Goal: Navigation & Orientation: Find specific page/section

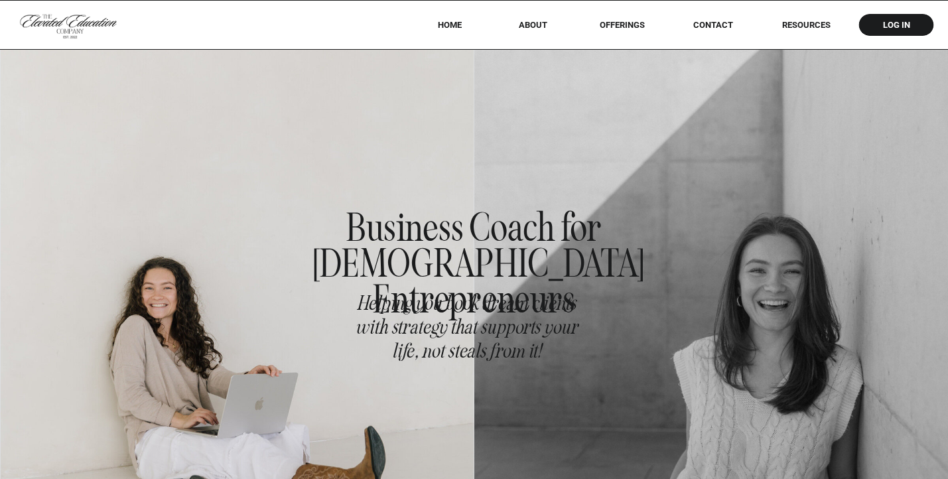
click at [616, 27] on nav "offerings" at bounding box center [622, 25] width 83 height 10
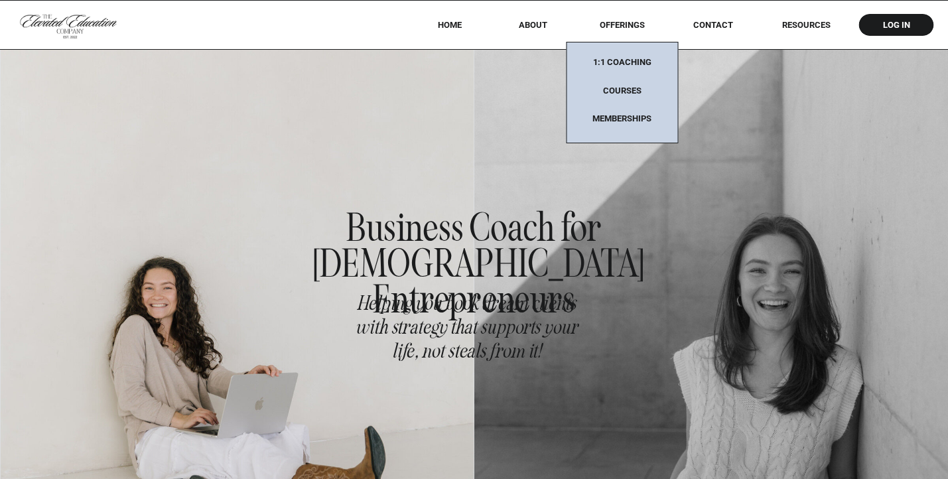
click at [640, 56] on div at bounding box center [622, 93] width 112 height 102
click at [640, 58] on nav "1:1 coaching" at bounding box center [622, 65] width 83 height 17
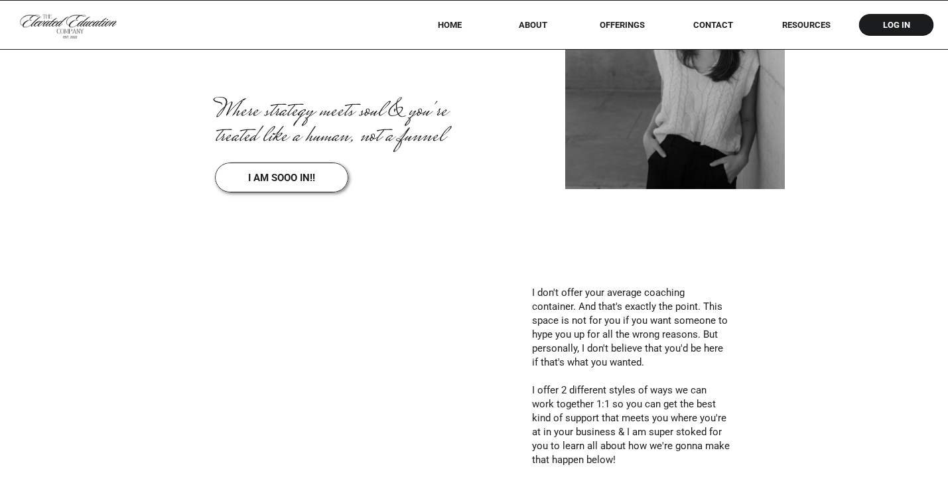
scroll to position [256, 0]
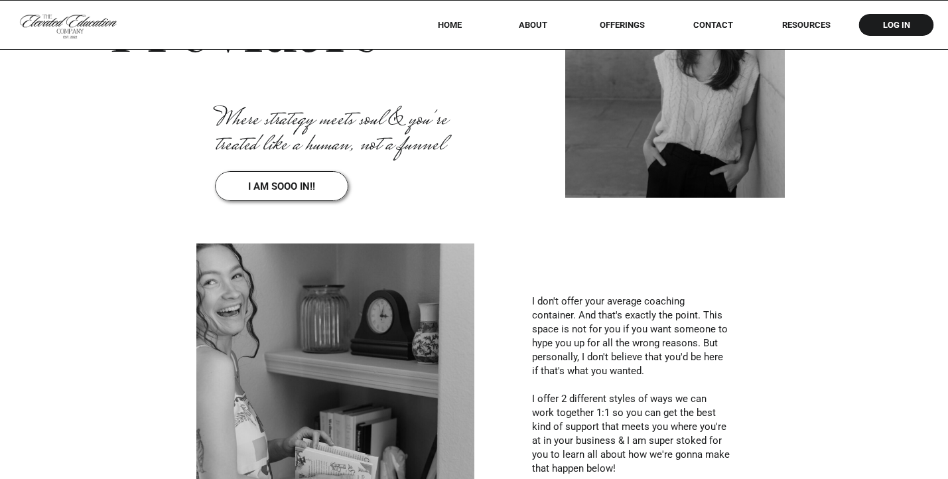
click at [279, 183] on nav "i am sooo in!!" at bounding box center [282, 184] width 94 height 8
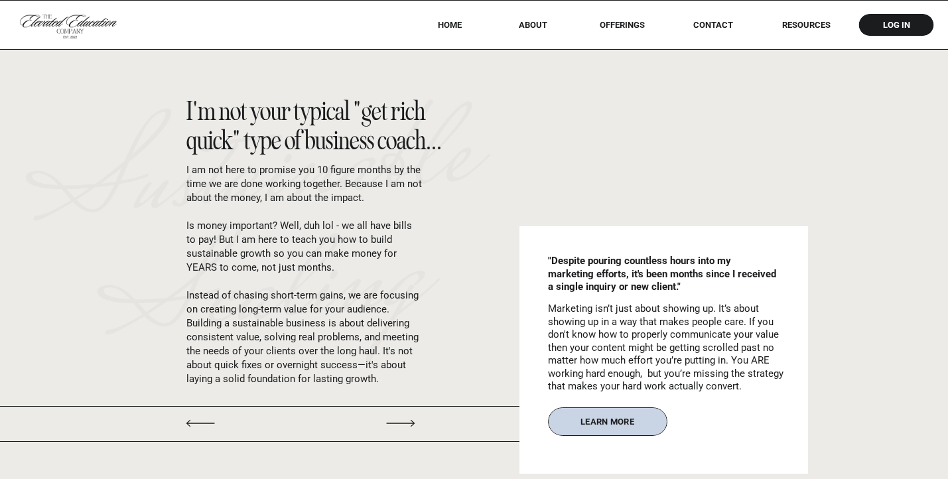
scroll to position [16330, 0]
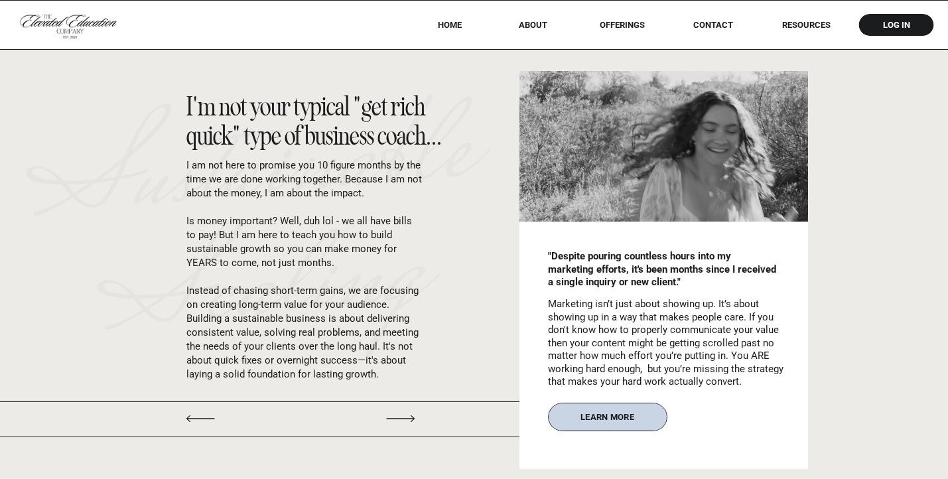
click at [403, 420] on icon at bounding box center [401, 418] width 44 height 37
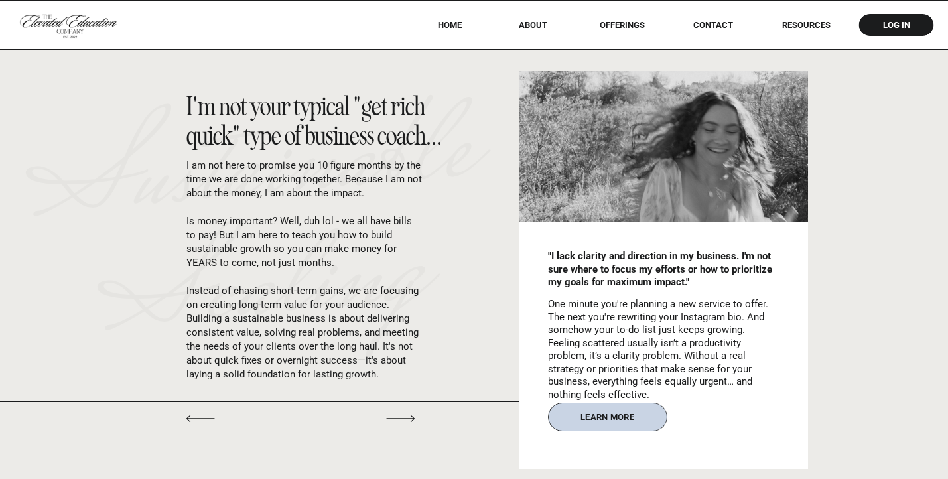
click at [403, 420] on icon at bounding box center [401, 418] width 44 height 37
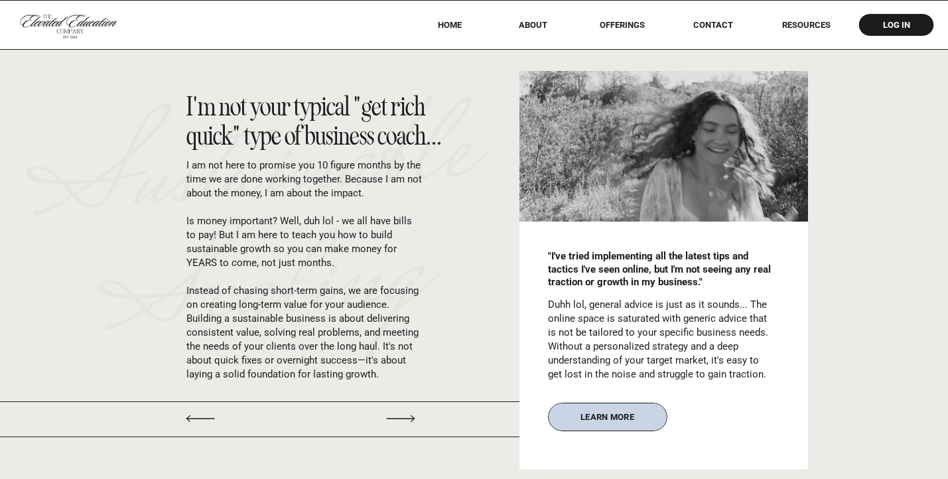
click at [403, 420] on icon at bounding box center [401, 418] width 44 height 37
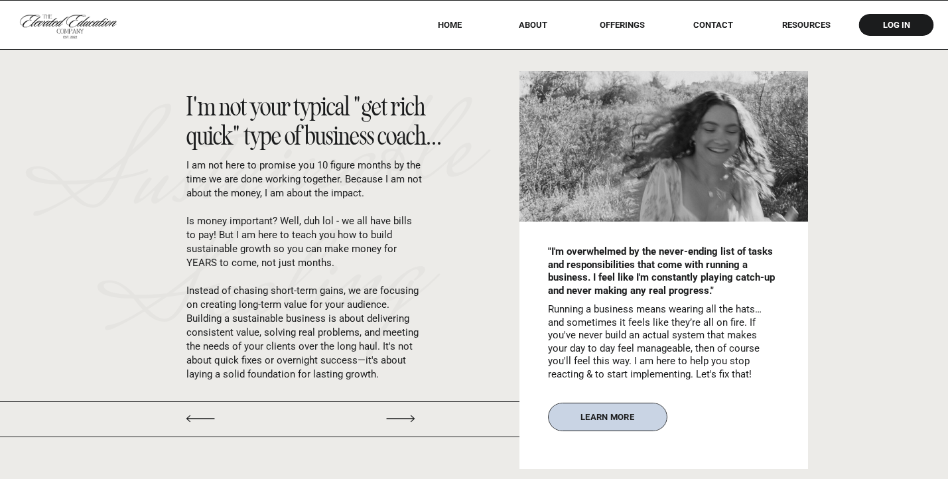
click at [403, 420] on icon at bounding box center [401, 418] width 44 height 37
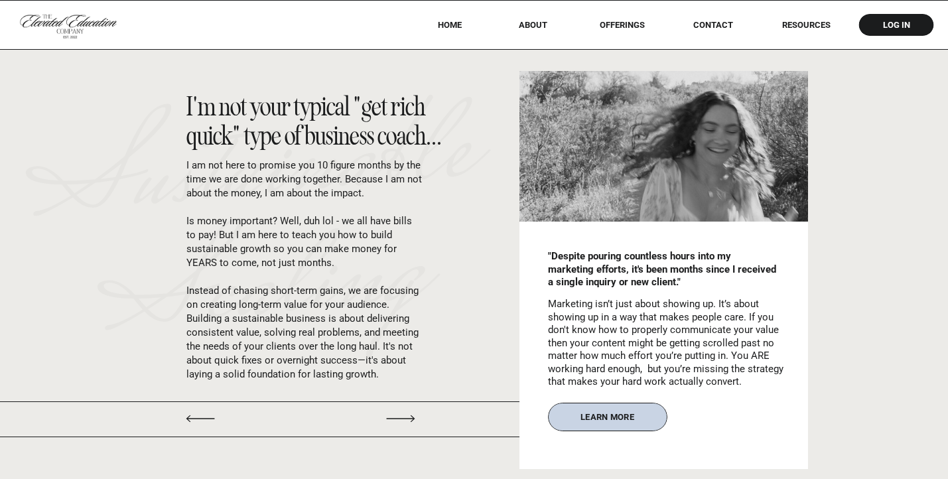
click at [403, 420] on icon at bounding box center [401, 418] width 44 height 37
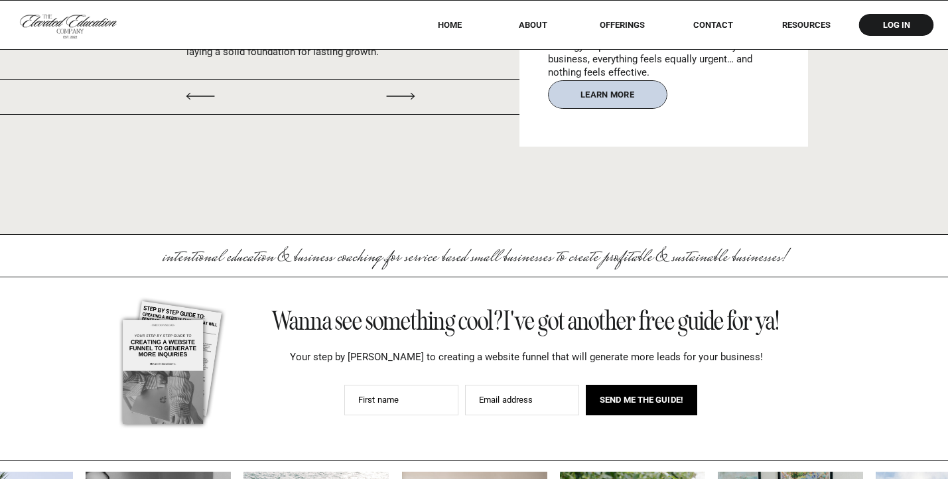
scroll to position [16657, 0]
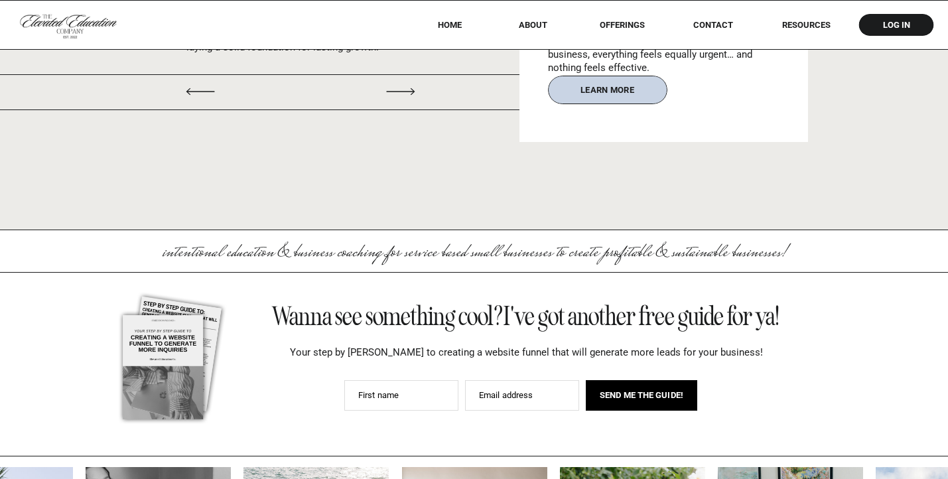
click at [706, 26] on nav "Contact" at bounding box center [713, 25] width 58 height 10
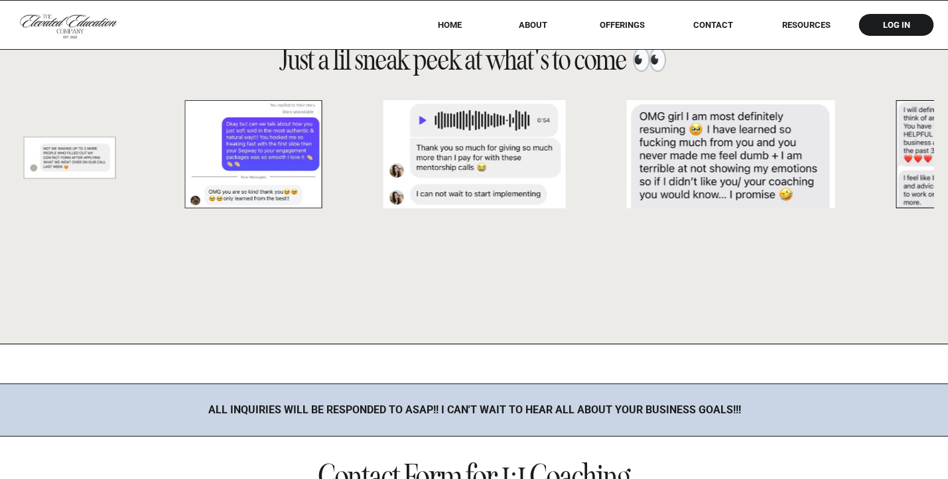
scroll to position [605, 0]
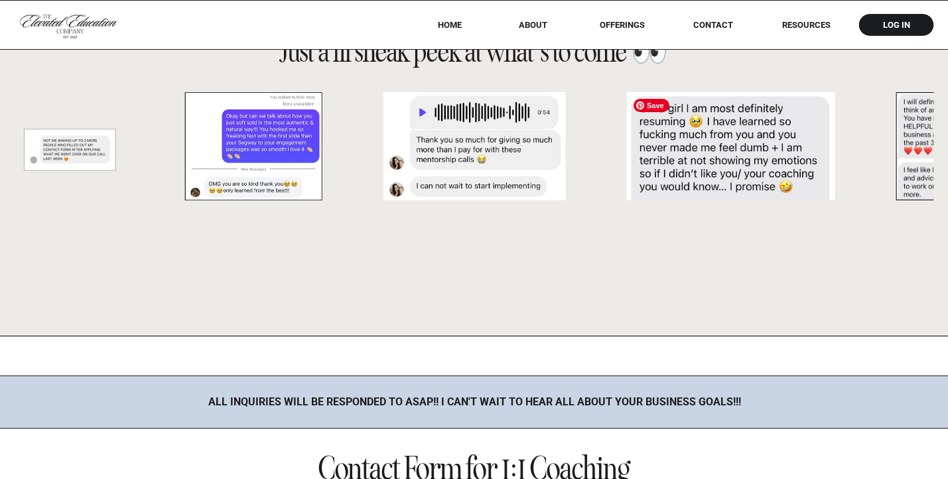
click at [627, 167] on img at bounding box center [731, 146] width 208 height 108
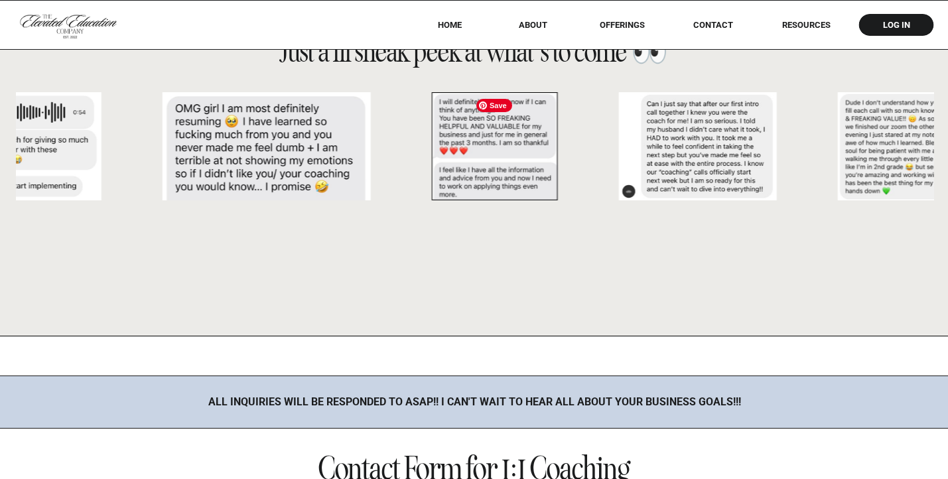
click at [443, 194] on img at bounding box center [494, 146] width 127 height 108
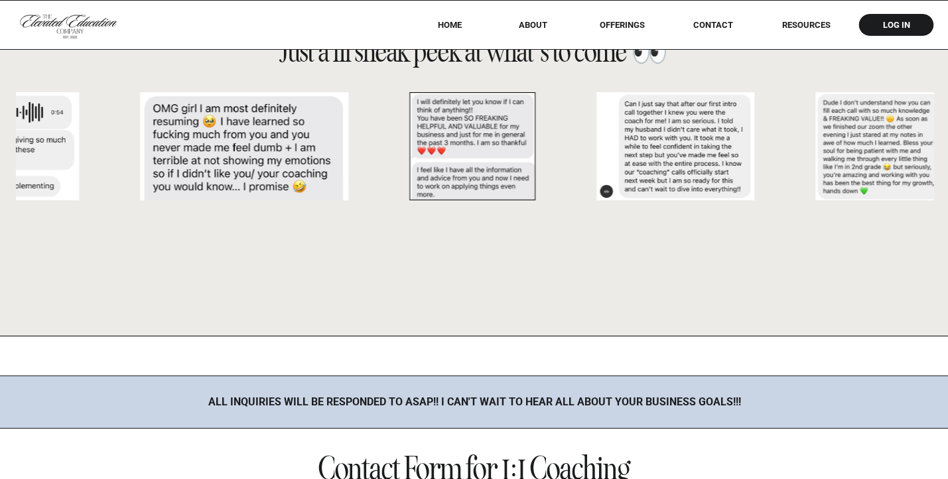
drag, startPoint x: 206, startPoint y: 207, endPoint x: 87, endPoint y: 196, distance: 119.3
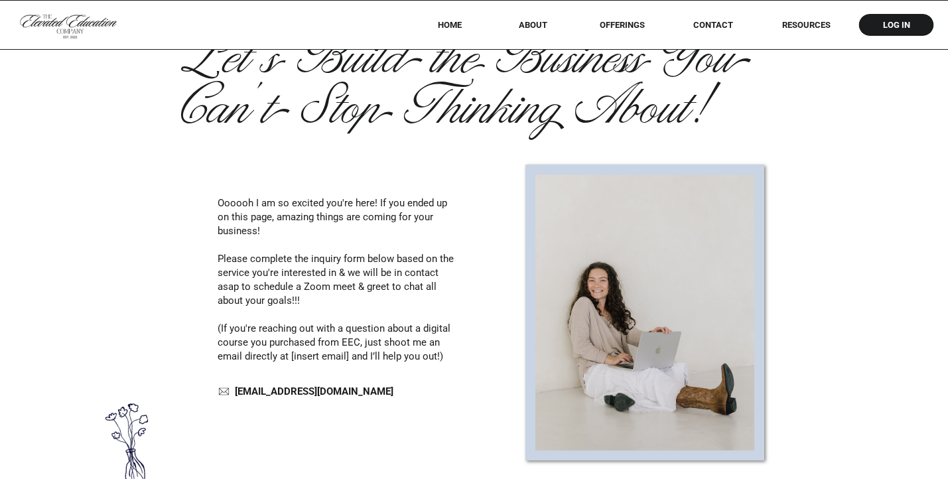
scroll to position [327, 0]
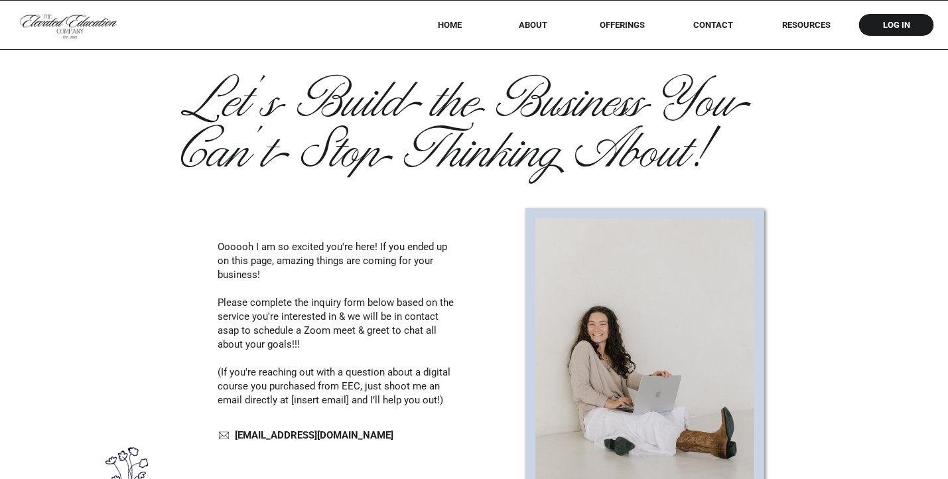
click at [527, 29] on nav "About" at bounding box center [533, 25] width 47 height 10
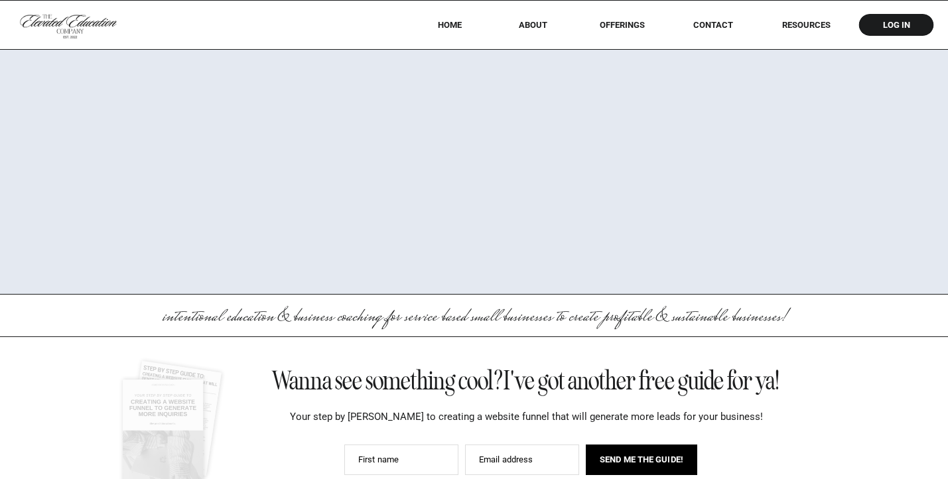
scroll to position [3567, 0]
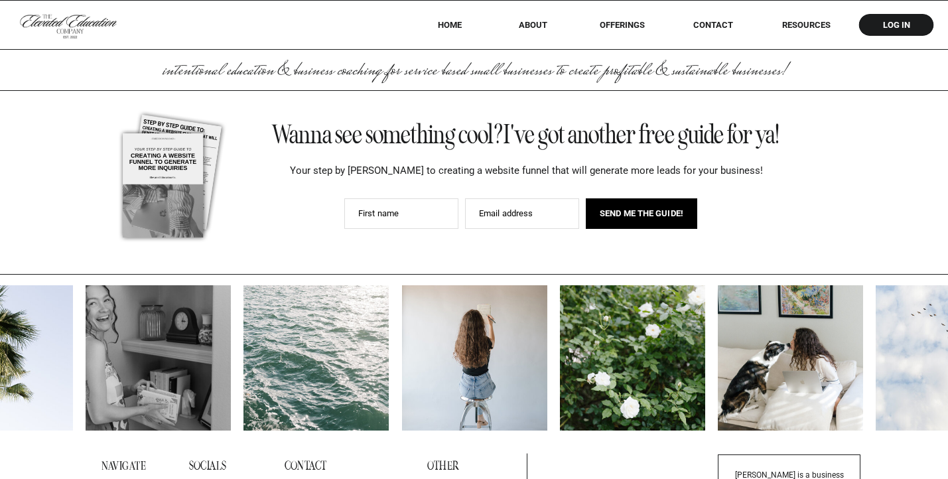
click at [449, 27] on nav "HOME" at bounding box center [449, 25] width 59 height 10
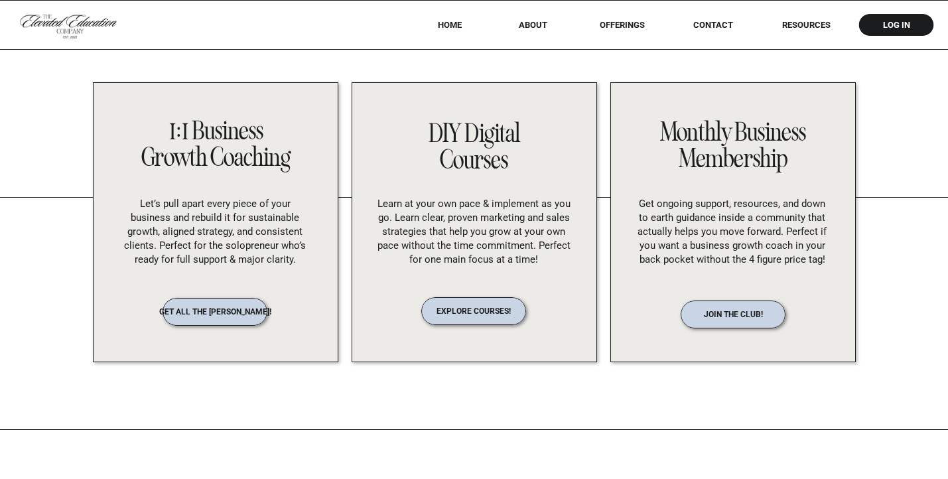
scroll to position [2529, 0]
